Goal: Find specific page/section: Find specific page/section

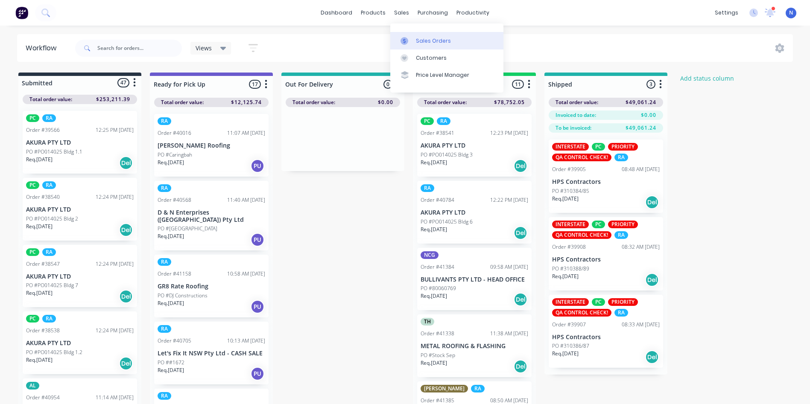
drag, startPoint x: 0, startPoint y: 0, endPoint x: 430, endPoint y: 44, distance: 432.6
click at [430, 44] on div "Sales Orders" at bounding box center [433, 41] width 35 height 8
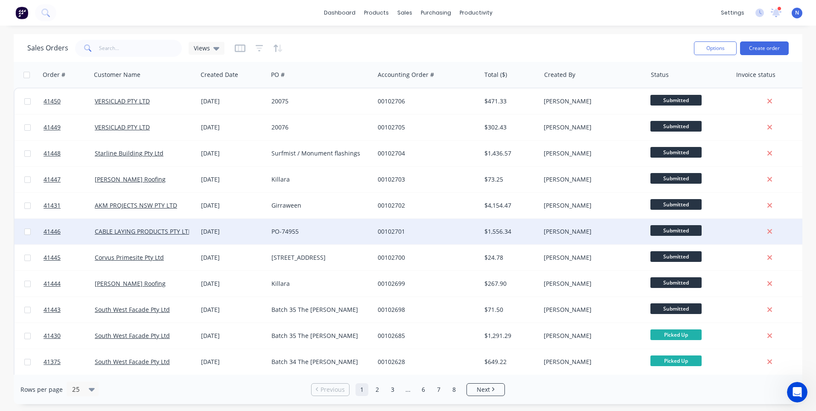
click at [222, 226] on div "[DATE]" at bounding box center [233, 232] width 70 height 26
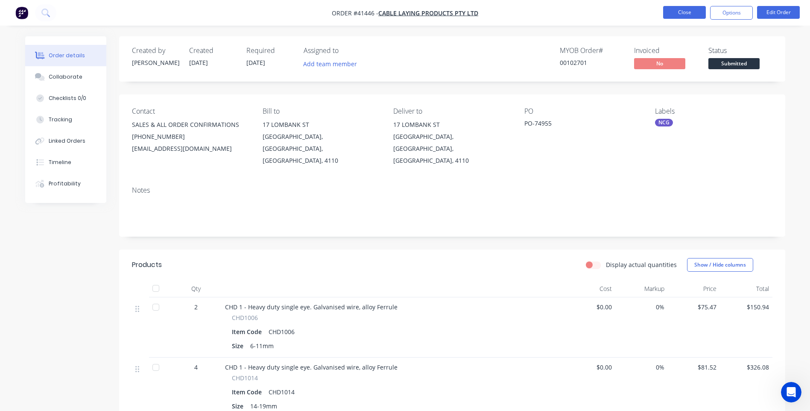
click at [676, 11] on button "Close" at bounding box center [684, 12] width 43 height 13
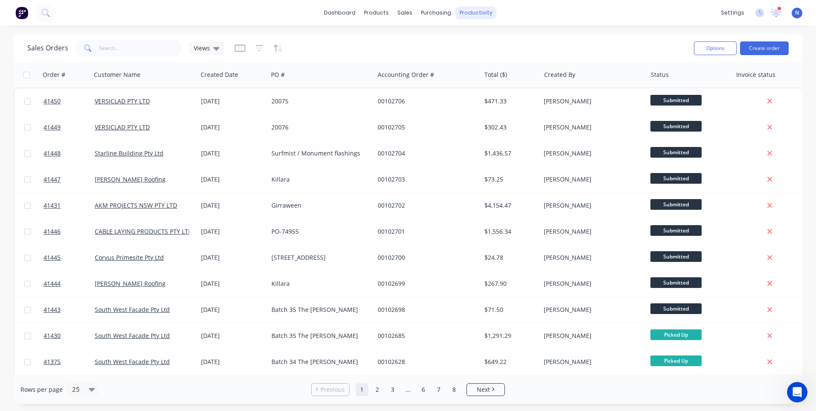
click at [481, 14] on div "productivity" at bounding box center [475, 12] width 41 height 13
click at [486, 39] on div "Workflow" at bounding box center [491, 41] width 26 height 8
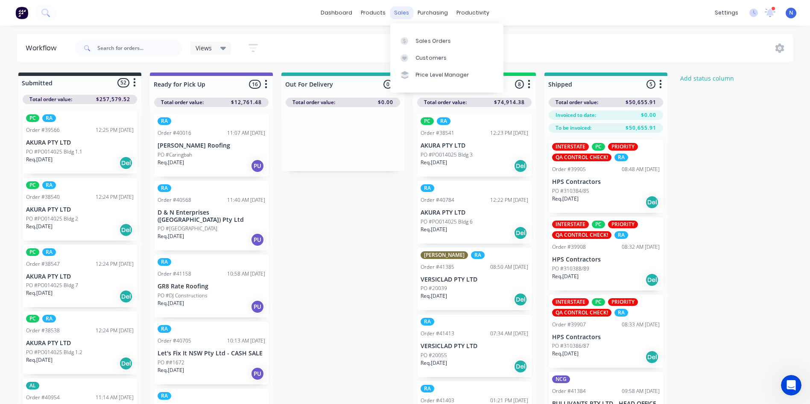
click at [407, 15] on div "sales" at bounding box center [401, 12] width 23 height 13
click at [416, 39] on div "Sales Orders" at bounding box center [433, 41] width 35 height 8
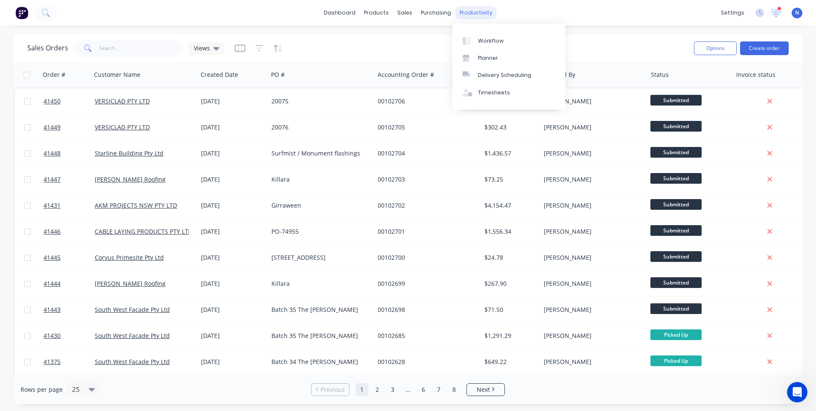
click at [471, 12] on div "productivity" at bounding box center [475, 12] width 41 height 13
click at [483, 38] on div "Workflow" at bounding box center [491, 41] width 26 height 8
